Goal: Transaction & Acquisition: Purchase product/service

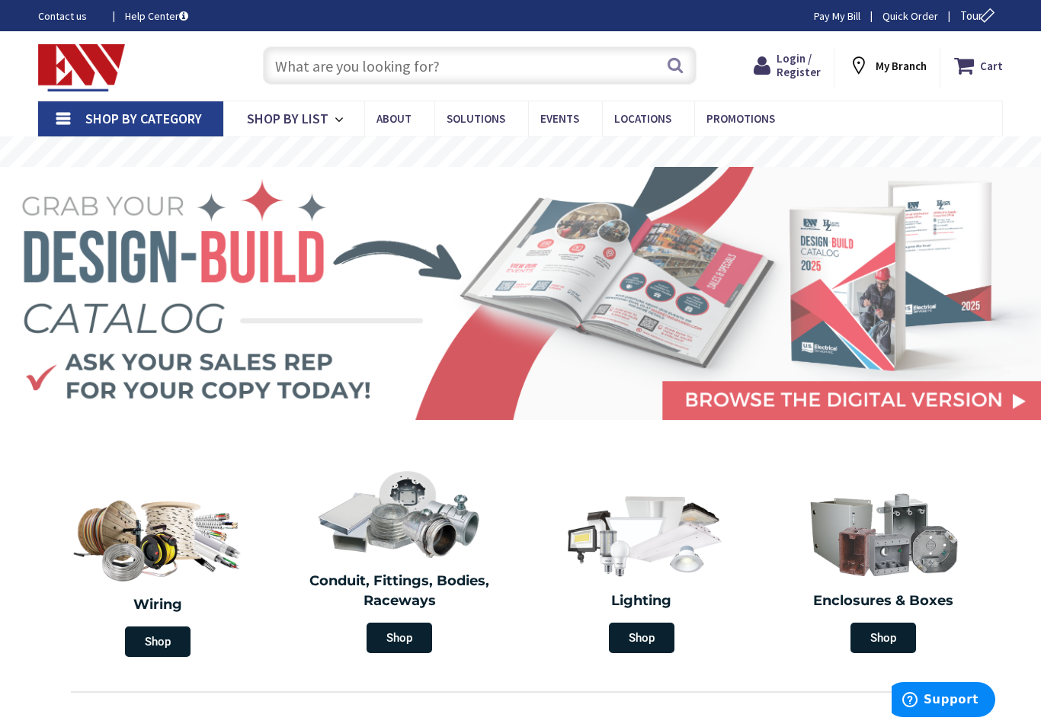
click at [475, 71] on input "text" at bounding box center [479, 65] width 433 height 38
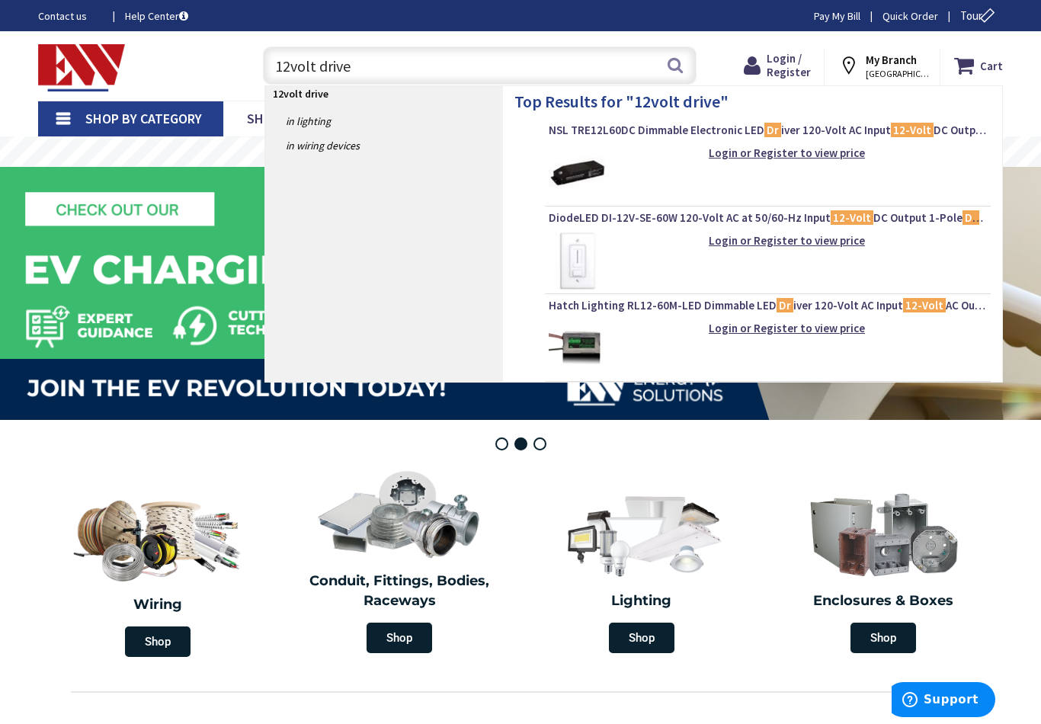
type input "12volt driver"
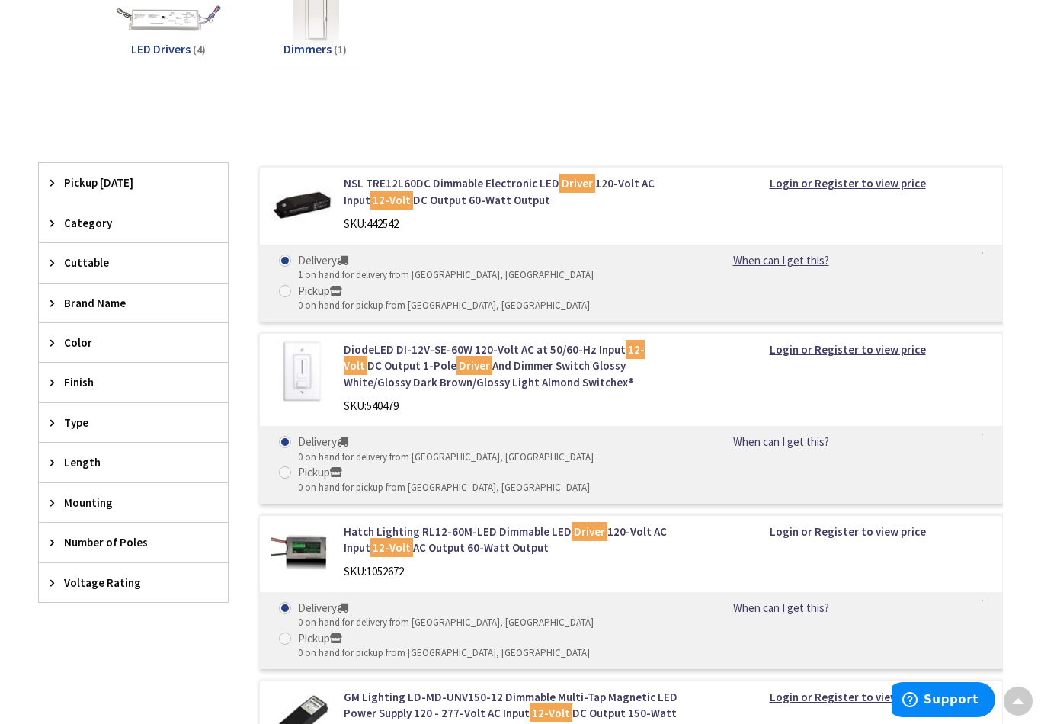
scroll to position [265, 0]
click at [459, 187] on link "NSL TRE12L60DC Dimmable Electronic LED Driver 120-Volt AC Input 12-Volt DC Outp…" at bounding box center [512, 192] width 337 height 33
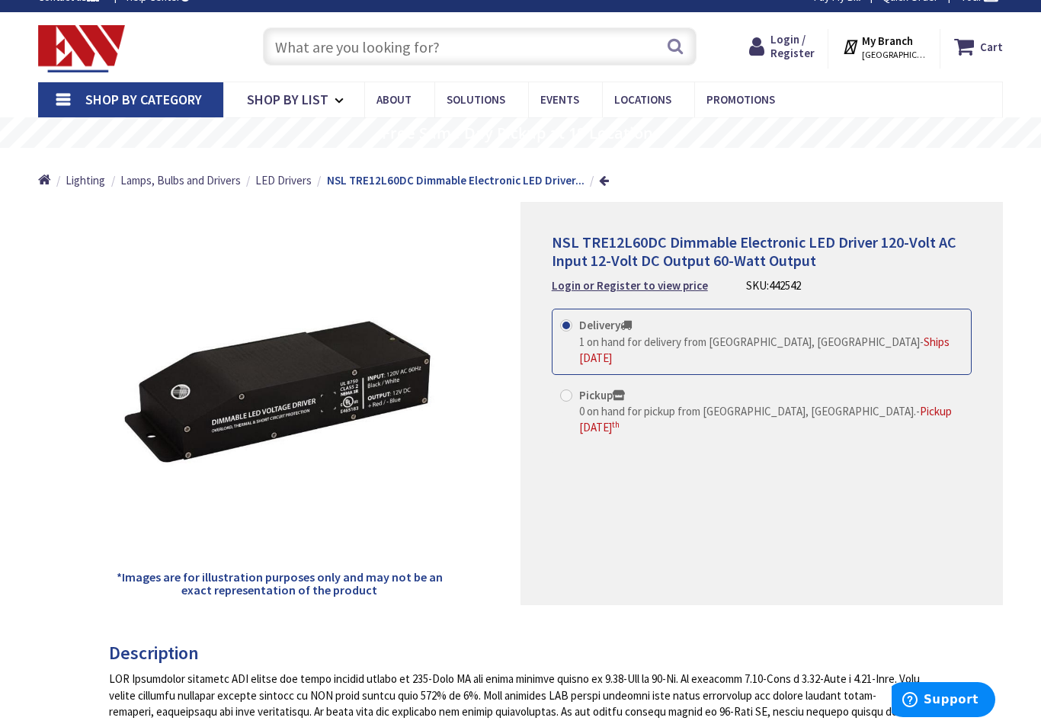
scroll to position [21, 0]
